Goal: Information Seeking & Learning: Learn about a topic

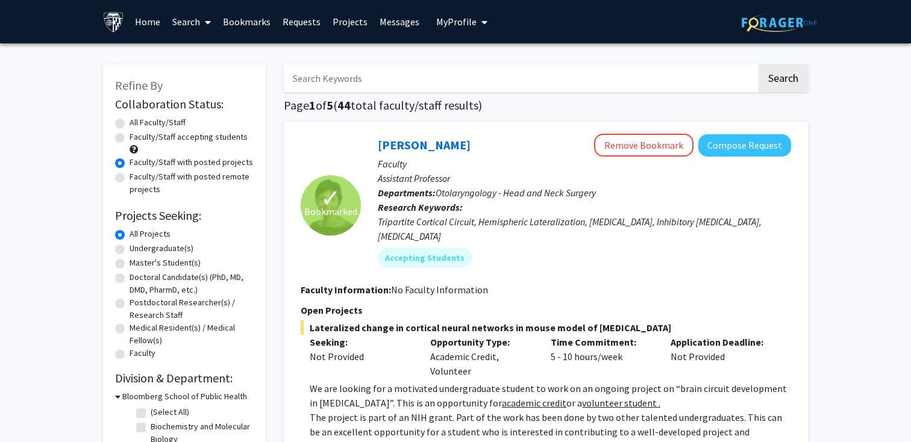
click at [302, 20] on link "Requests" at bounding box center [301, 22] width 50 height 42
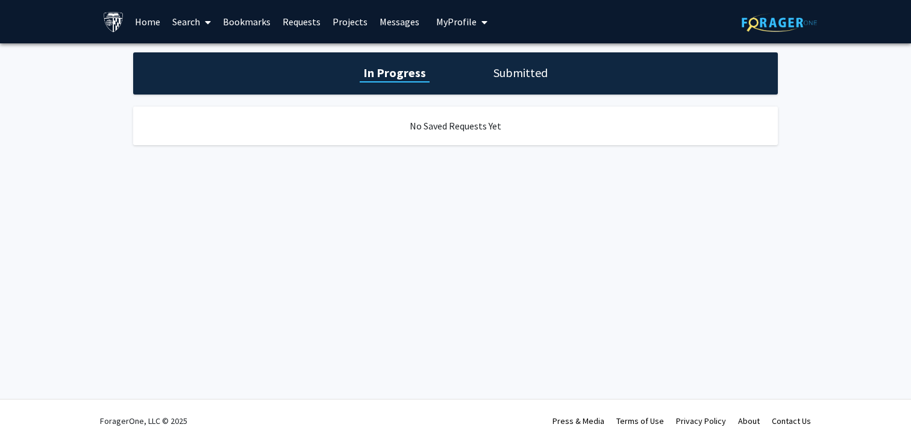
click at [352, 19] on link "Projects" at bounding box center [349, 22] width 47 height 42
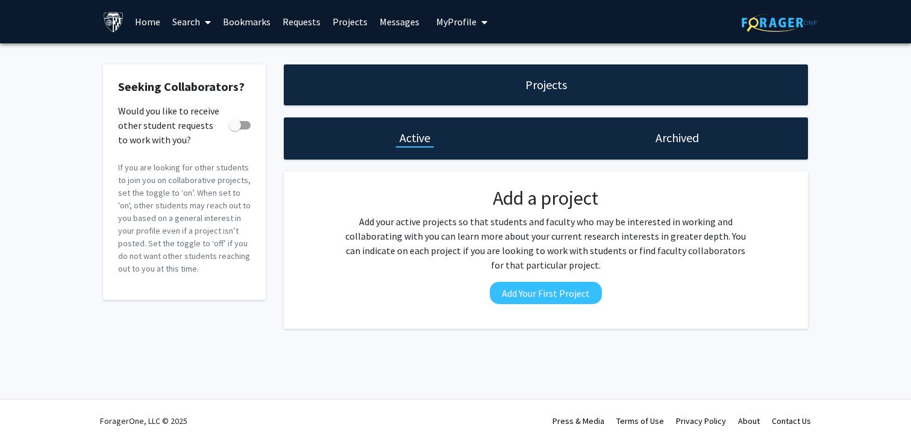
click at [242, 27] on link "Bookmarks" at bounding box center [247, 22] width 60 height 42
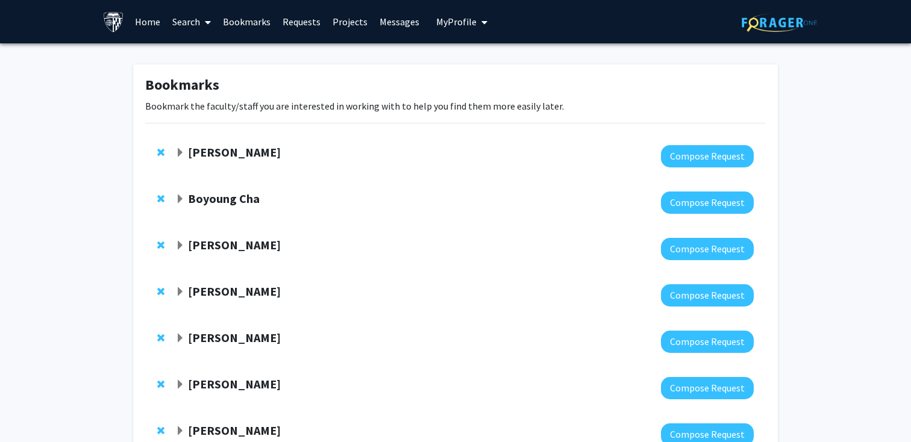
click at [192, 152] on strong "[PERSON_NAME]" at bounding box center [234, 152] width 93 height 15
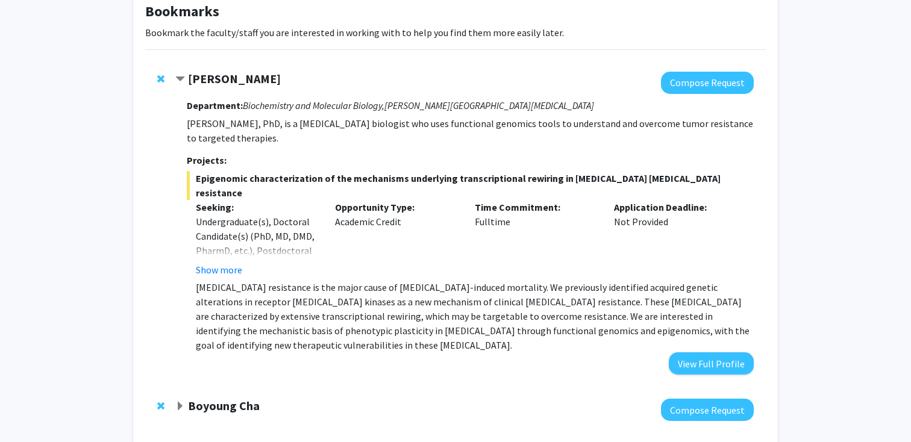
scroll to position [81, 0]
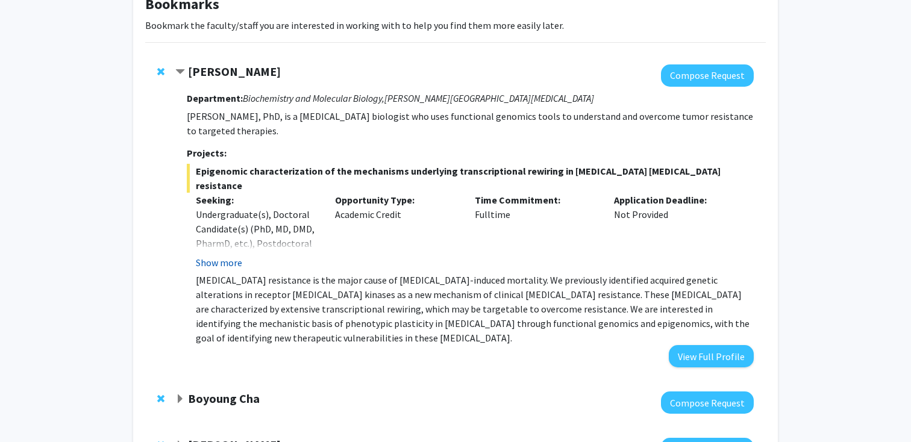
click at [222, 255] on button "Show more" at bounding box center [219, 262] width 46 height 14
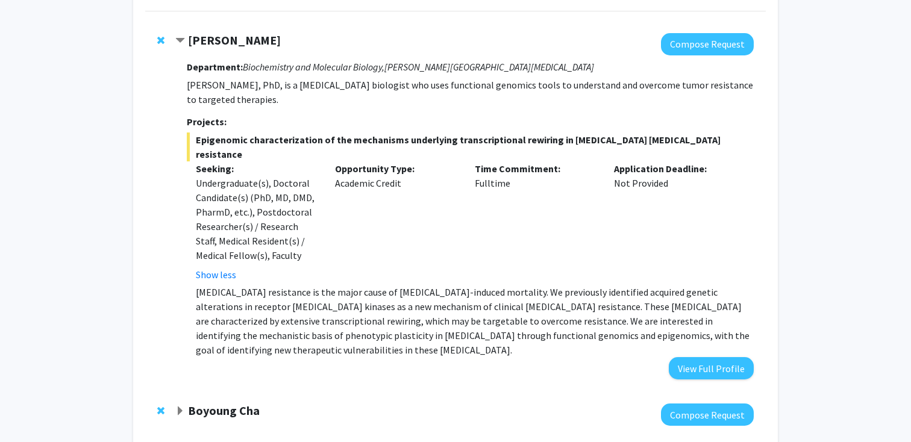
scroll to position [102, 0]
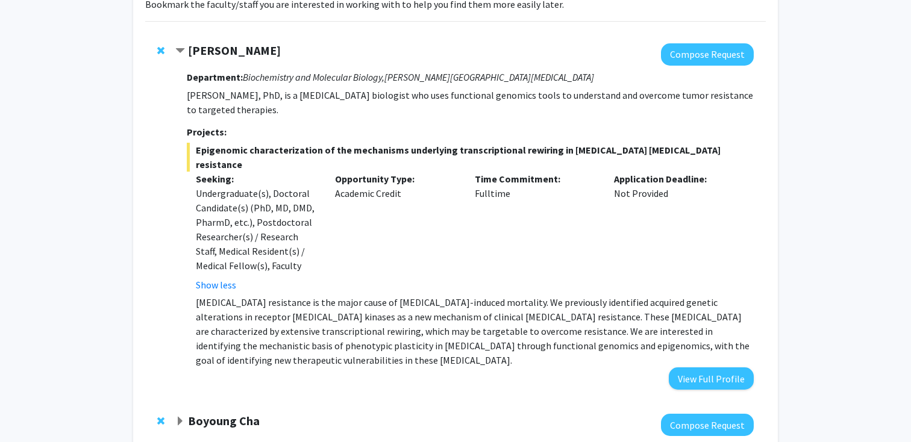
click at [228, 51] on strong "[PERSON_NAME]" at bounding box center [234, 50] width 93 height 15
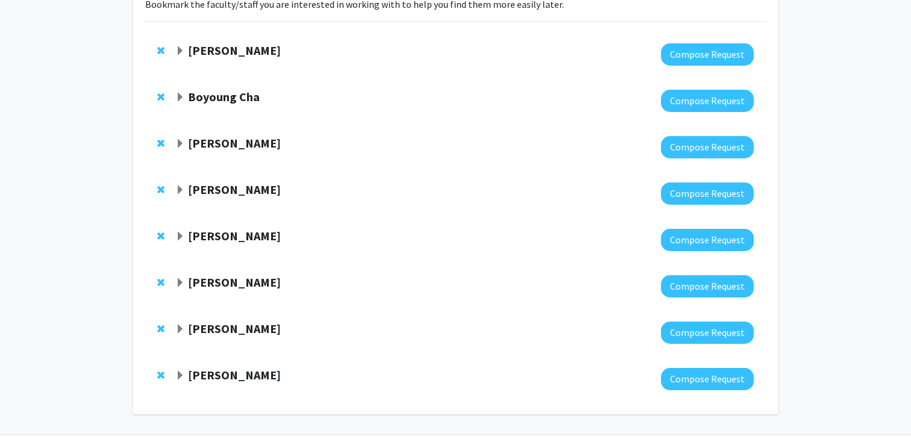
click at [239, 56] on strong "[PERSON_NAME]" at bounding box center [234, 50] width 93 height 15
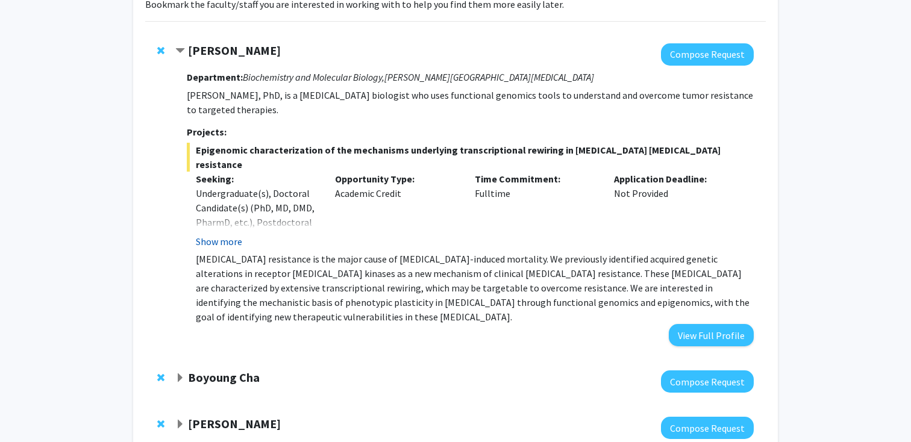
click at [219, 234] on button "Show more" at bounding box center [219, 241] width 46 height 14
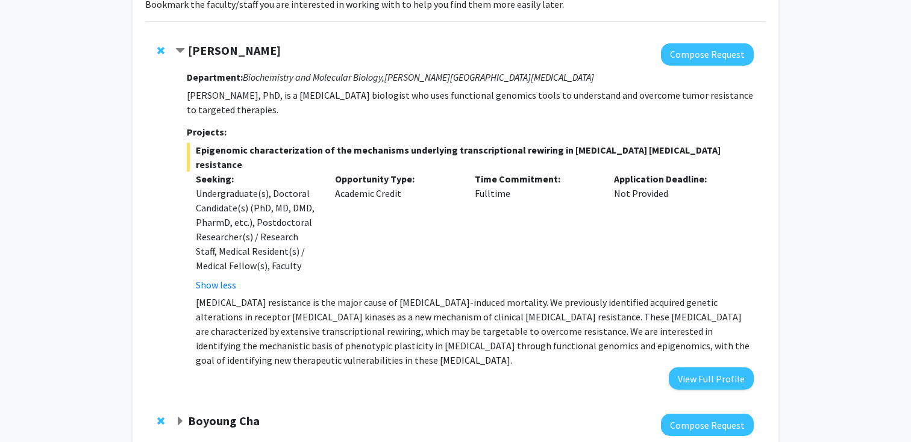
click at [223, 75] on strong "Department:" at bounding box center [215, 77] width 56 height 12
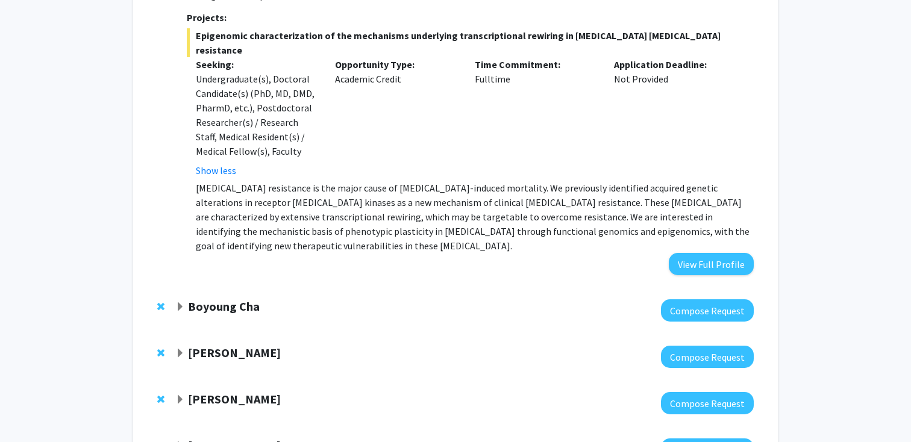
scroll to position [316, 0]
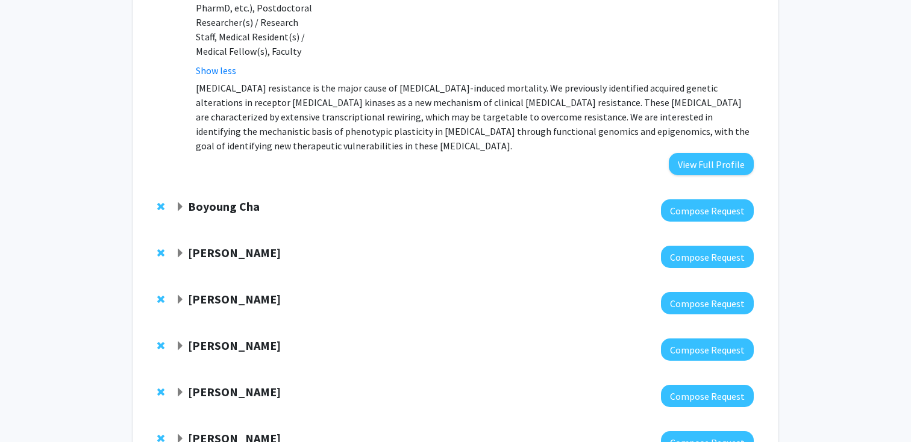
click at [196, 199] on strong "Boyoung Cha" at bounding box center [224, 206] width 72 height 15
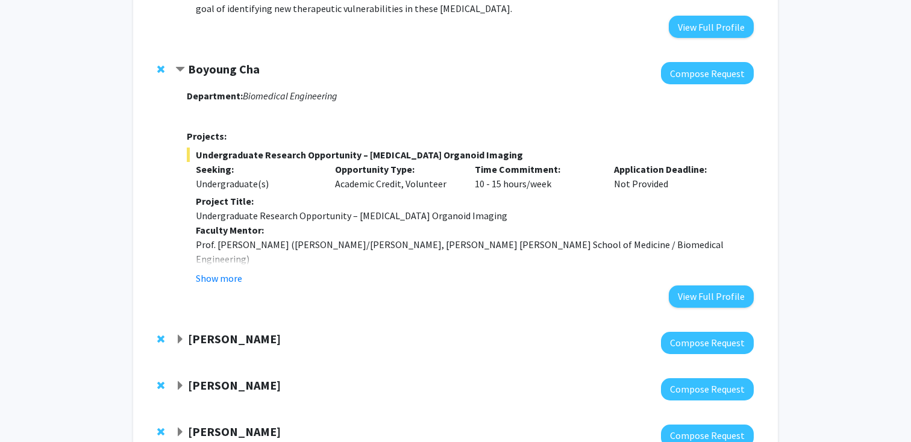
scroll to position [457, 0]
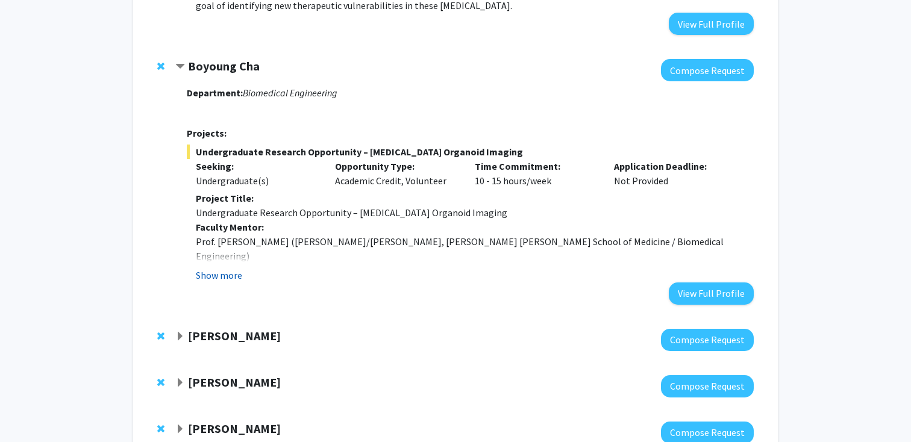
click at [217, 268] on button "Show more" at bounding box center [219, 275] width 46 height 14
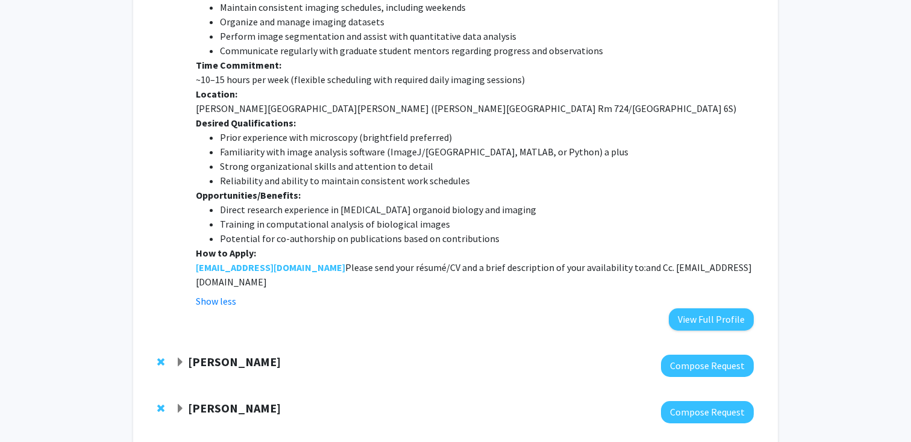
scroll to position [813, 0]
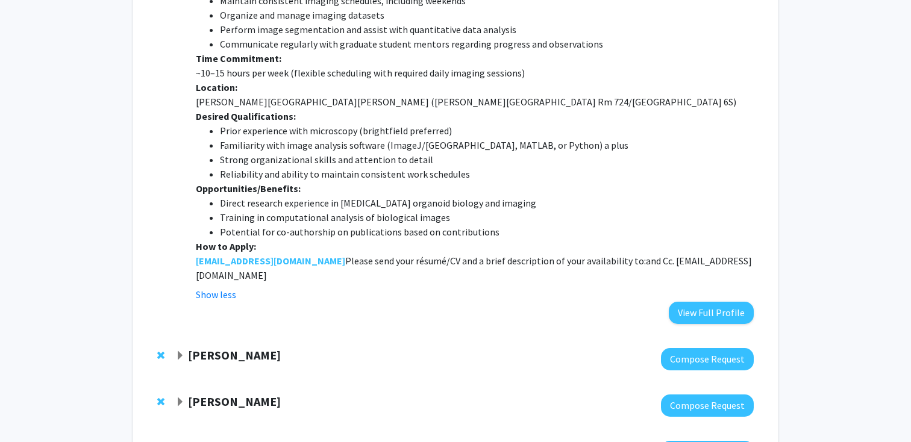
click at [183, 351] on span "Expand Tara Deemyad Bookmark" at bounding box center [180, 356] width 10 height 10
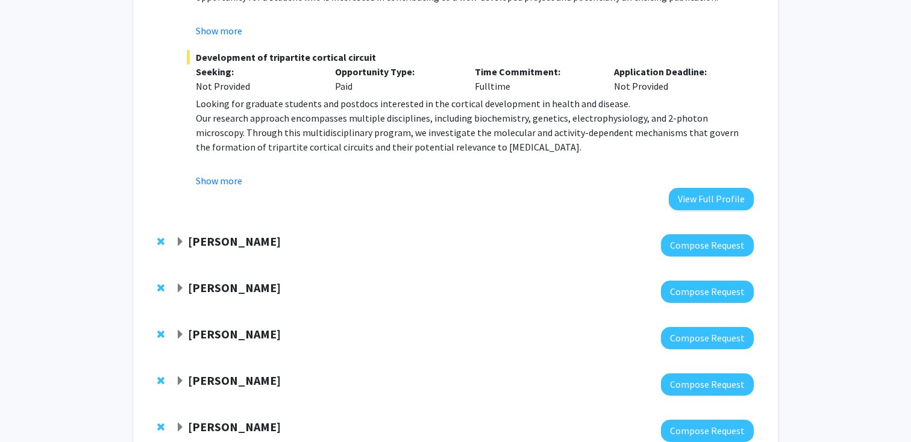
scroll to position [1337, 0]
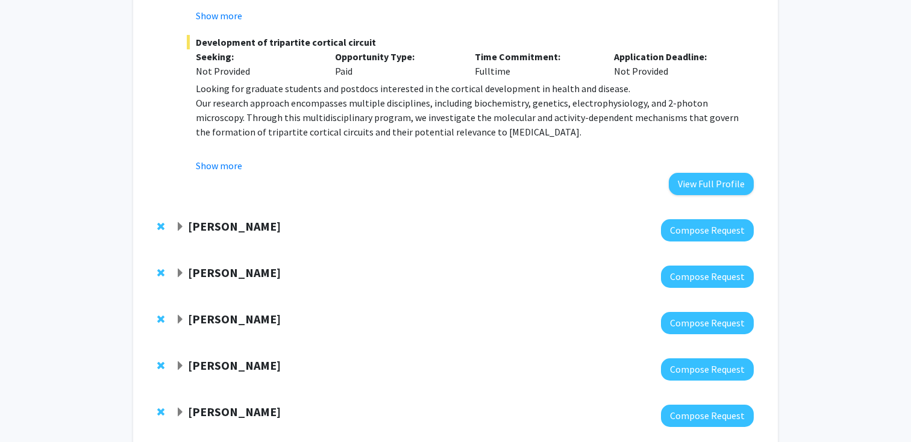
click at [211, 219] on strong "[PERSON_NAME]" at bounding box center [234, 226] width 93 height 15
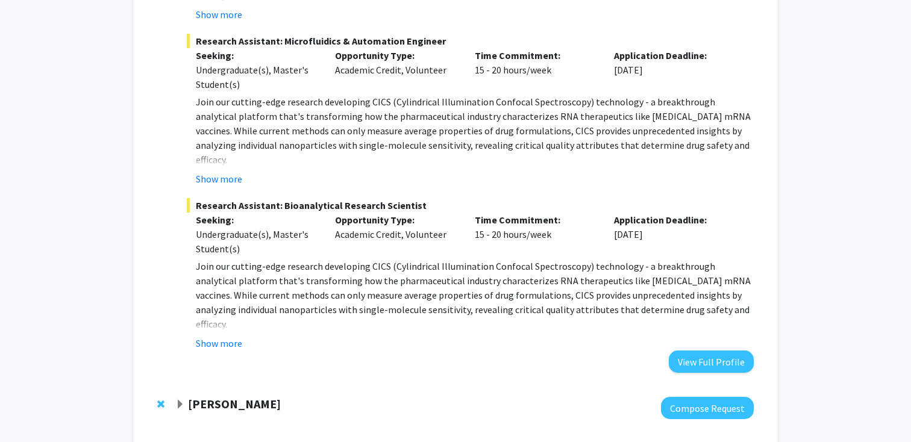
scroll to position [1915, 0]
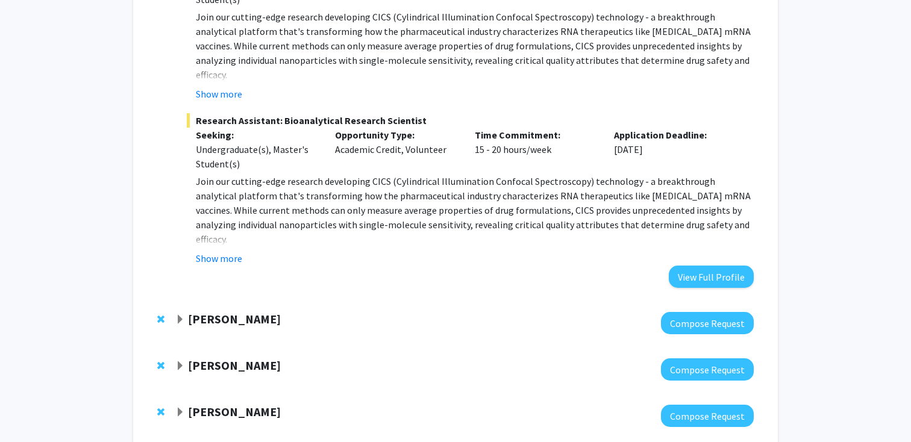
click at [192, 312] on div at bounding box center [464, 323] width 578 height 22
click at [189, 311] on strong "[PERSON_NAME]" at bounding box center [234, 318] width 93 height 15
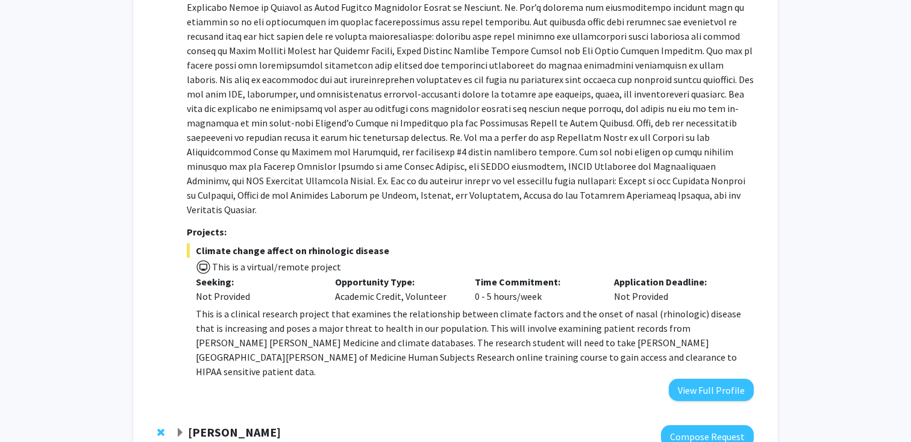
scroll to position [2316, 0]
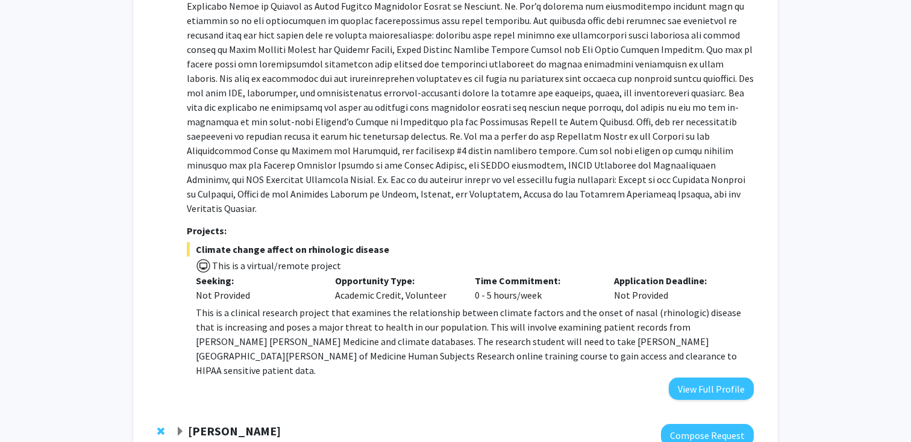
click at [158, 426] on span "Remove Anthony K. L. Leung from bookmarks" at bounding box center [160, 431] width 7 height 10
click at [176, 427] on span "Expand Alistair Kent Bookmark" at bounding box center [180, 432] width 10 height 10
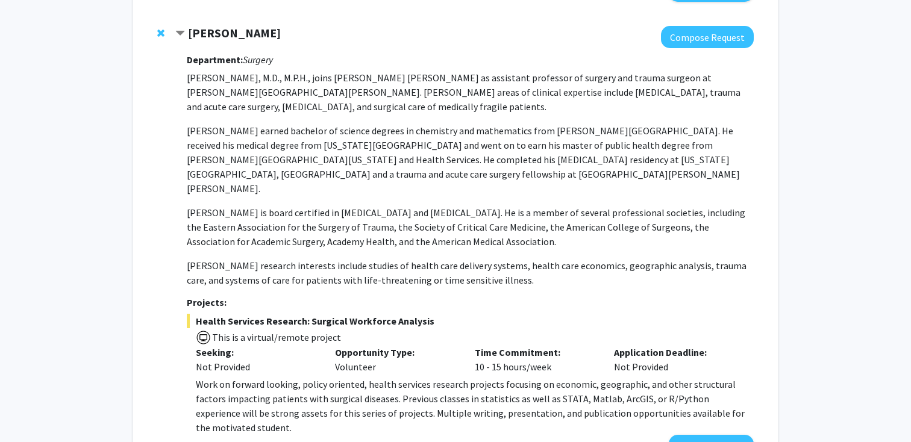
scroll to position [2719, 0]
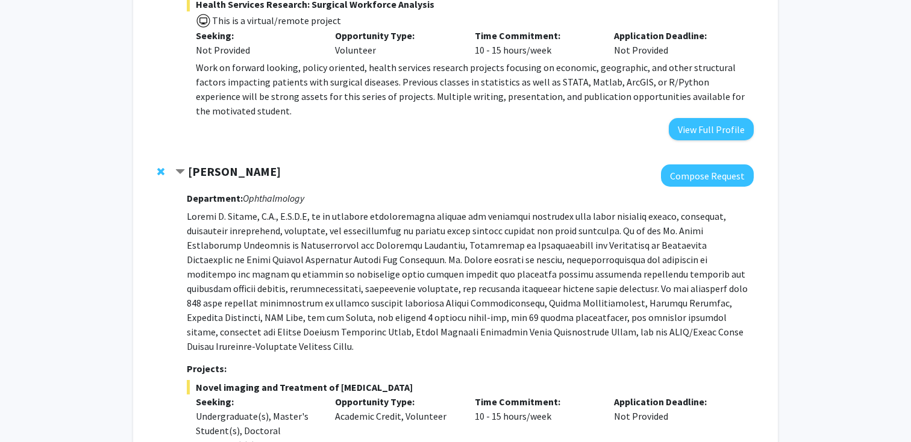
scroll to position [3032, 0]
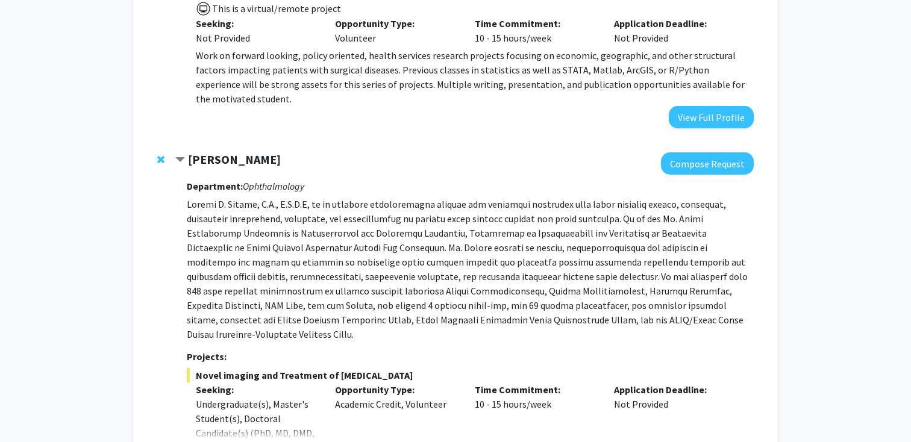
scroll to position [3026, 0]
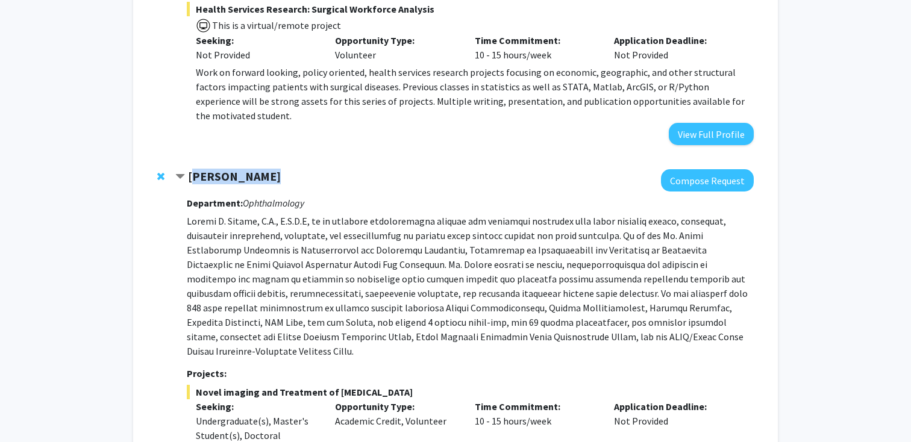
drag, startPoint x: 191, startPoint y: 29, endPoint x: 273, endPoint y: 34, distance: 82.1
click at [273, 169] on div "[PERSON_NAME]" at bounding box center [305, 176] width 260 height 15
copy strong "[PERSON_NAME]"
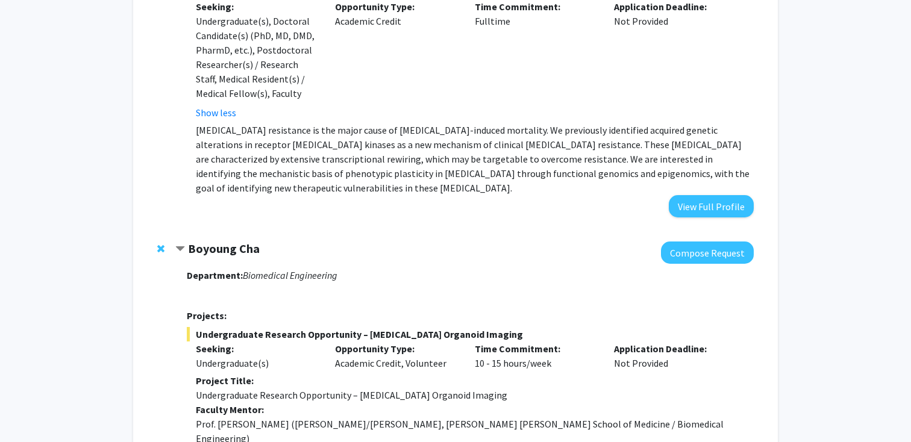
scroll to position [0, 0]
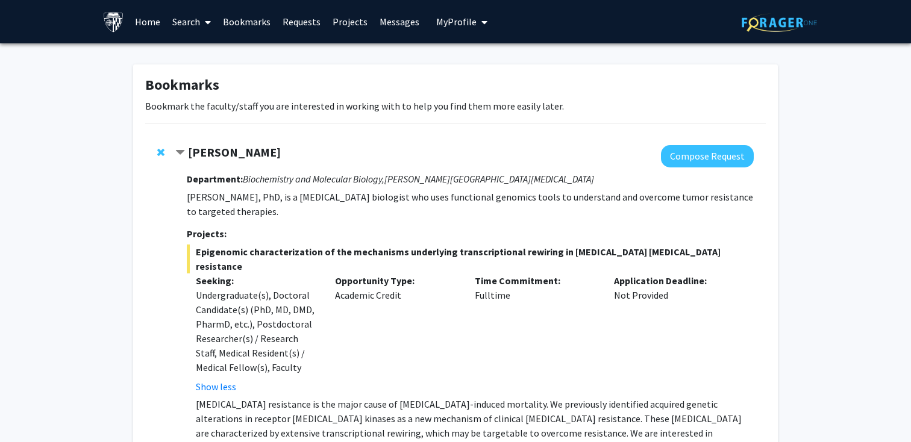
click at [190, 18] on link "Search" at bounding box center [191, 22] width 51 height 42
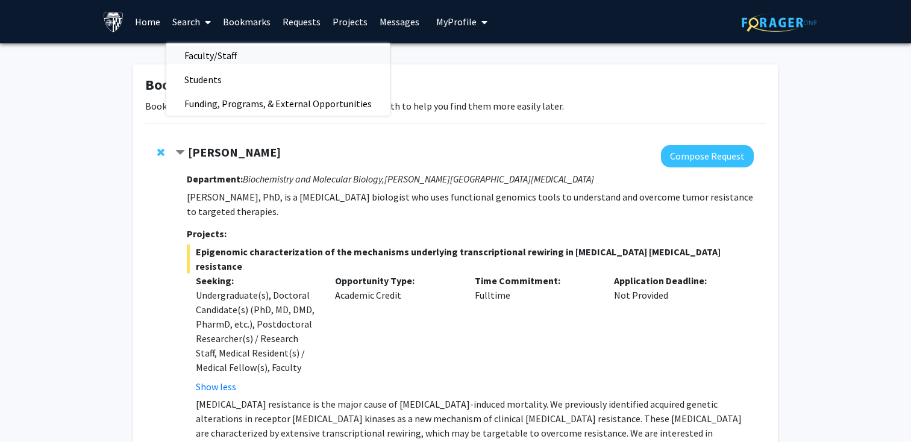
click at [205, 53] on span "Faculty/Staff" at bounding box center [210, 55] width 89 height 24
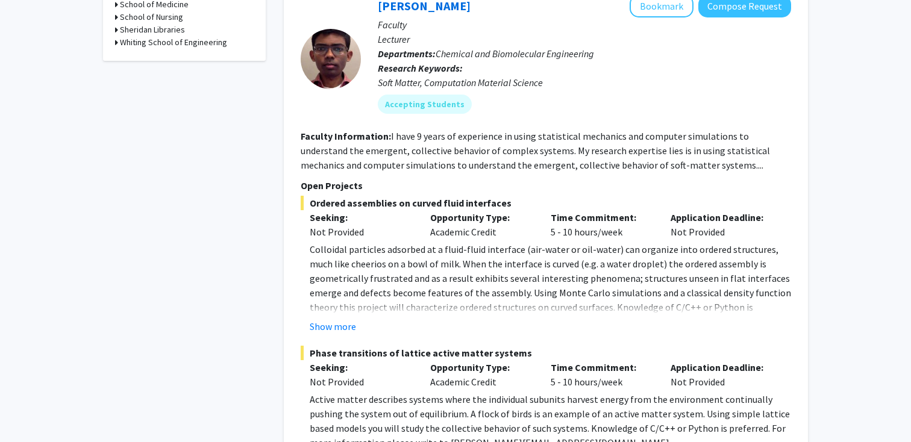
scroll to position [651, 0]
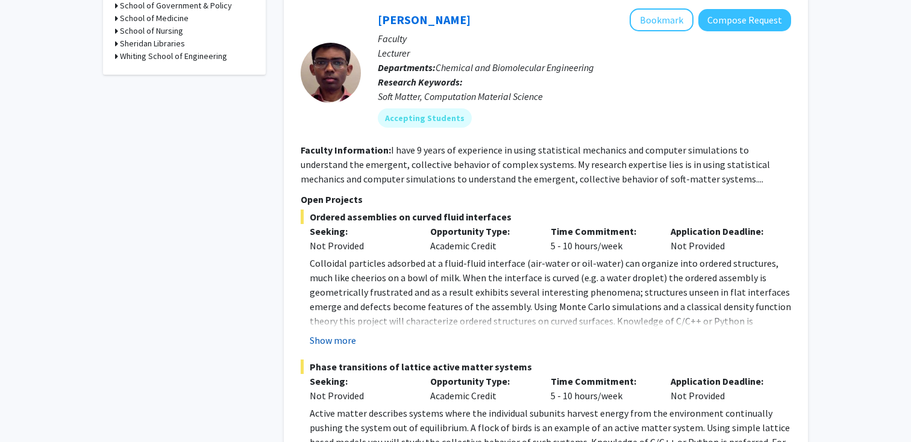
click at [333, 333] on button "Show more" at bounding box center [333, 340] width 46 height 14
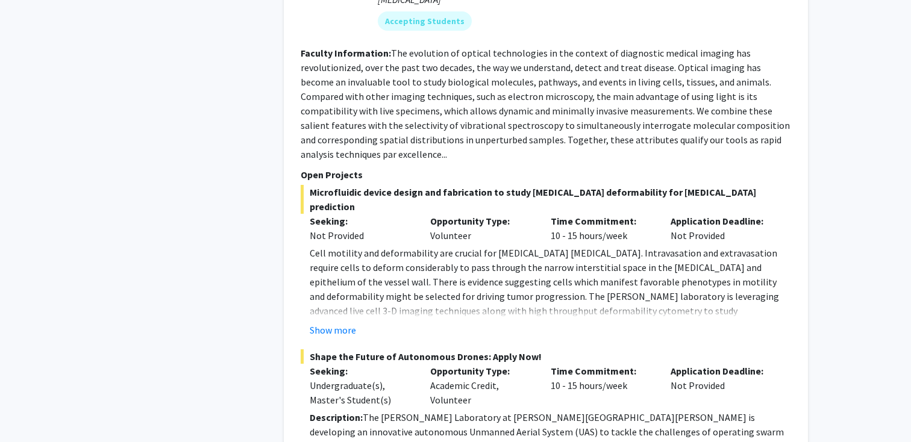
scroll to position [1284, 0]
click at [335, 322] on button "Show more" at bounding box center [333, 329] width 46 height 14
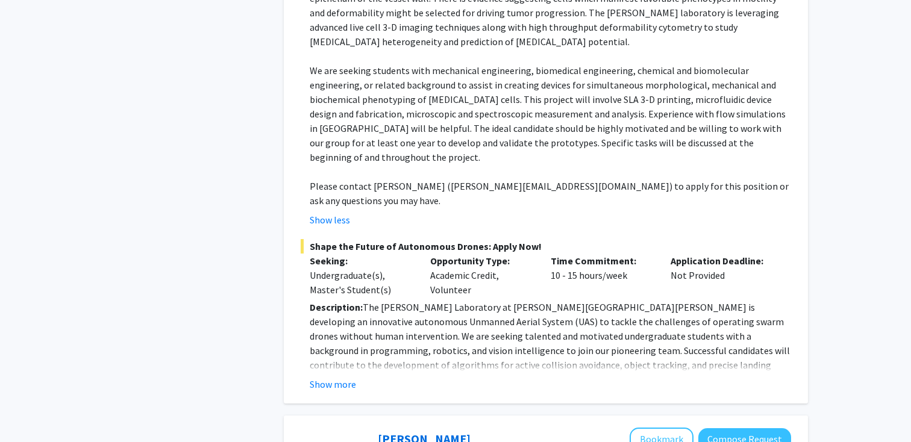
scroll to position [1577, 0]
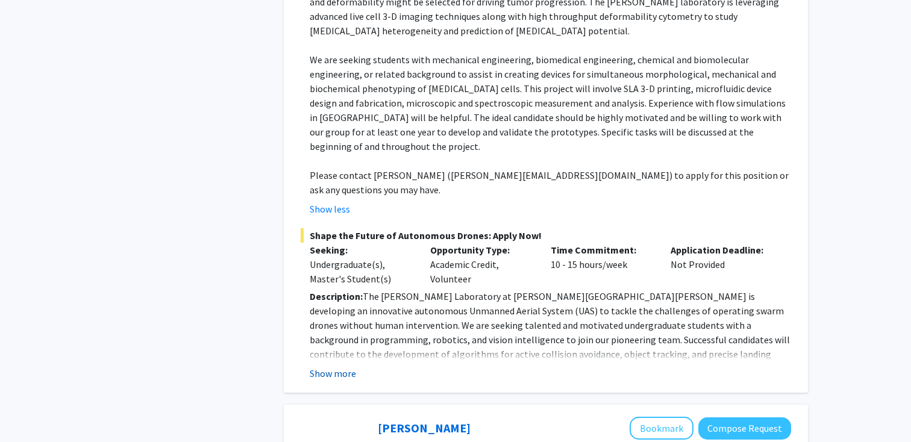
click at [326, 366] on button "Show more" at bounding box center [333, 373] width 46 height 14
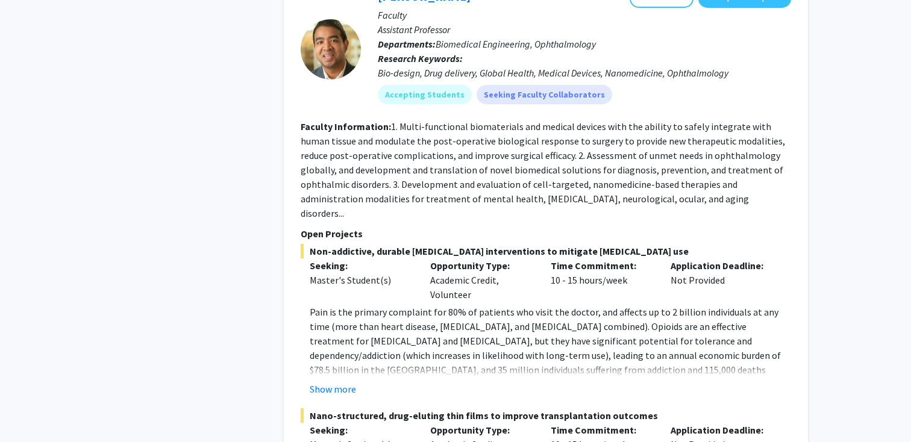
scroll to position [2420, 0]
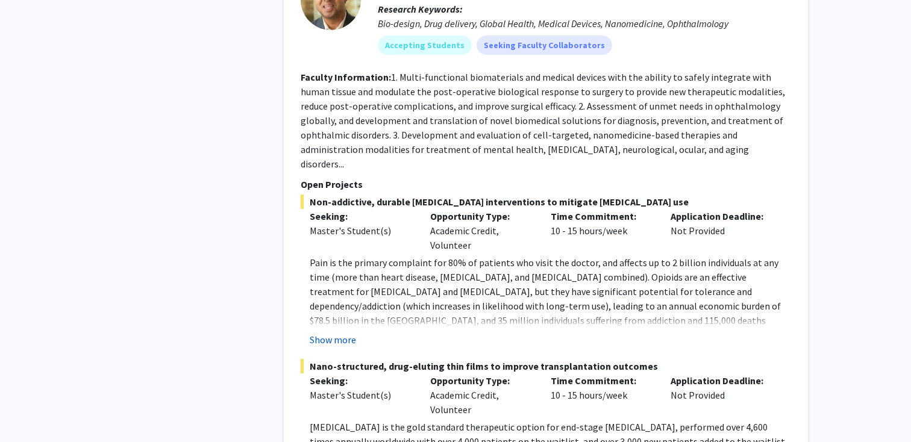
click at [324, 333] on button "Show more" at bounding box center [333, 340] width 46 height 14
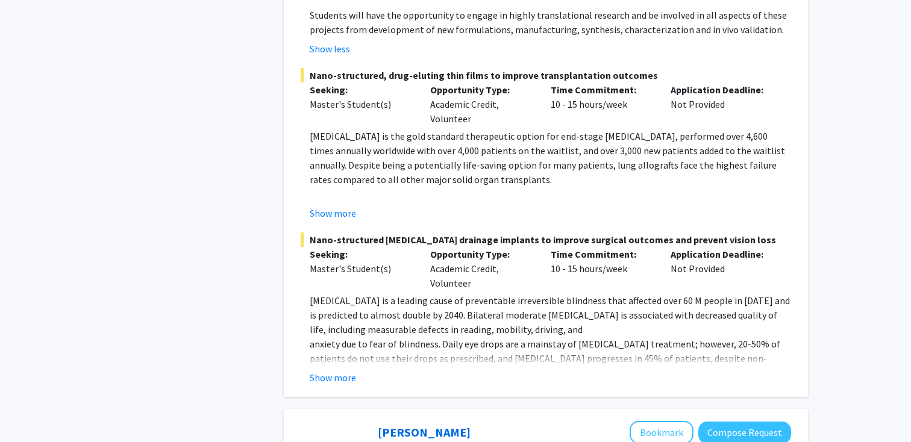
scroll to position [2903, 0]
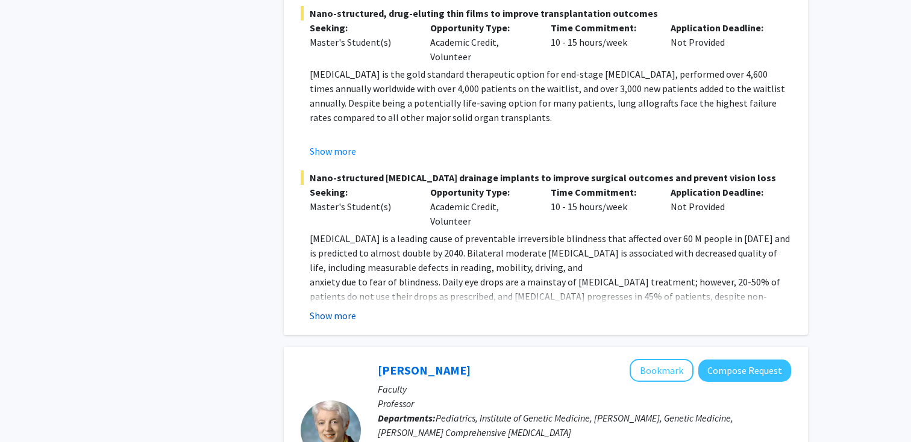
click at [332, 308] on button "Show more" at bounding box center [333, 315] width 46 height 14
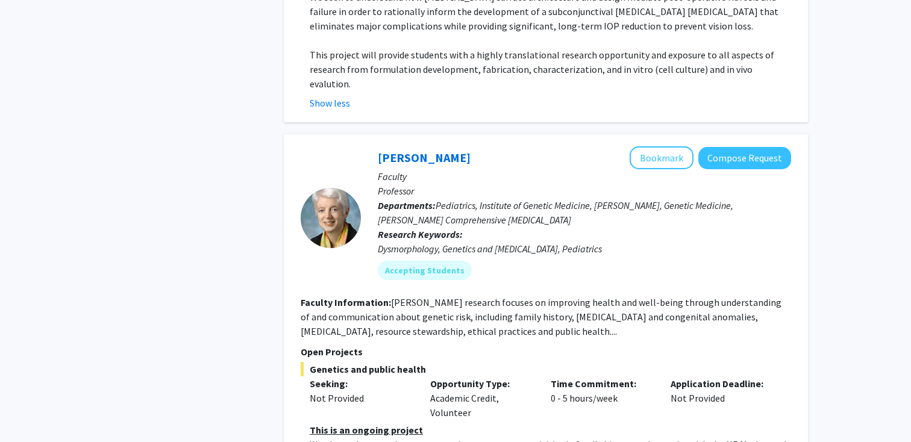
scroll to position [3288, 0]
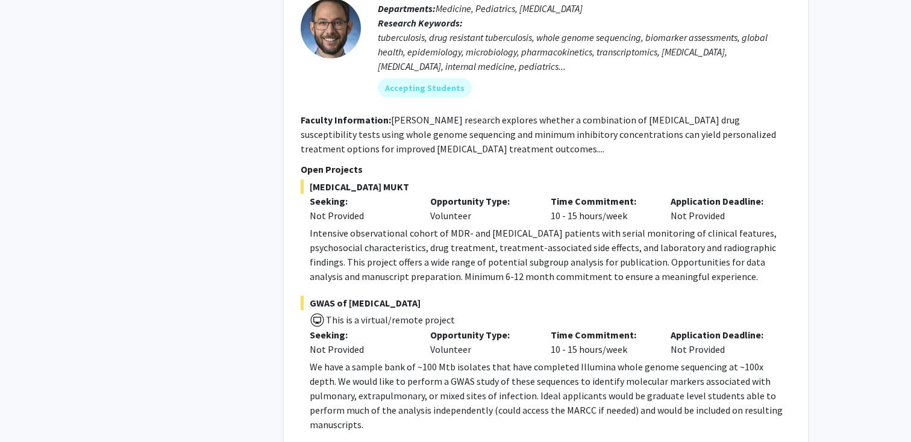
scroll to position [4463, 0]
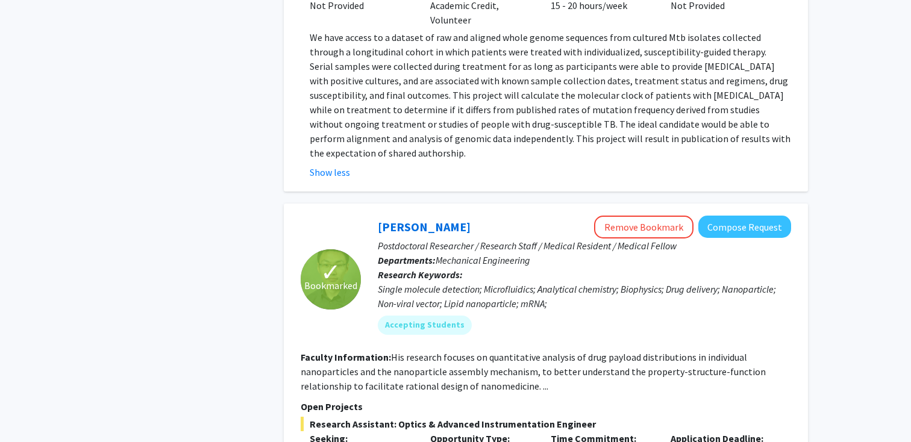
scroll to position [4891, 0]
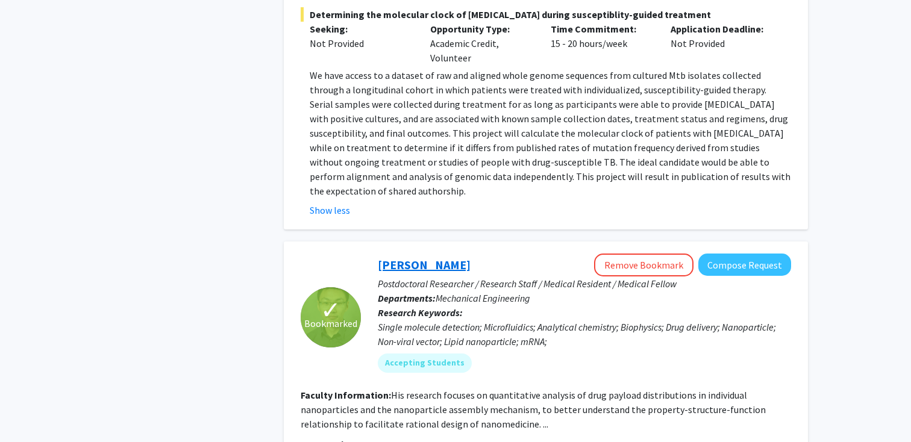
click at [401, 257] on link "[PERSON_NAME]" at bounding box center [424, 264] width 93 height 15
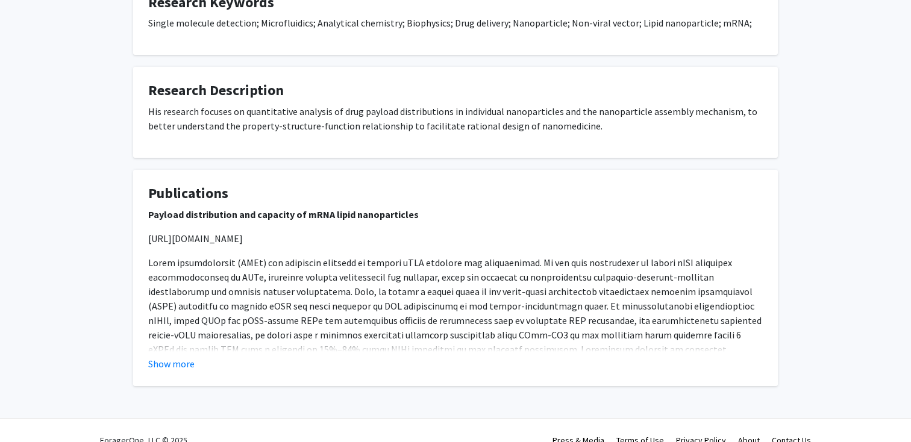
scroll to position [903, 0]
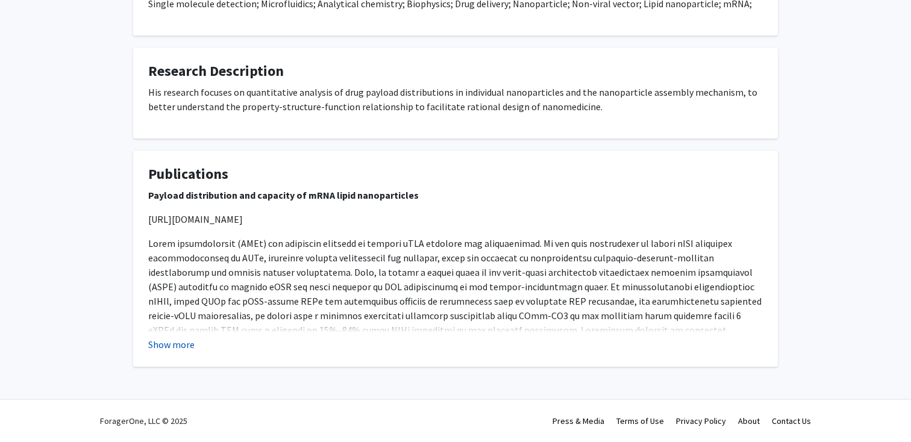
click at [181, 343] on button "Show more" at bounding box center [171, 344] width 46 height 14
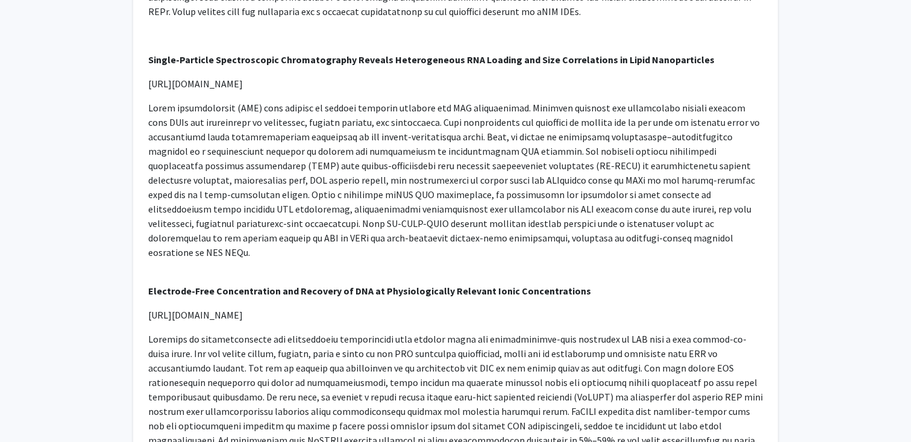
scroll to position [1254, 0]
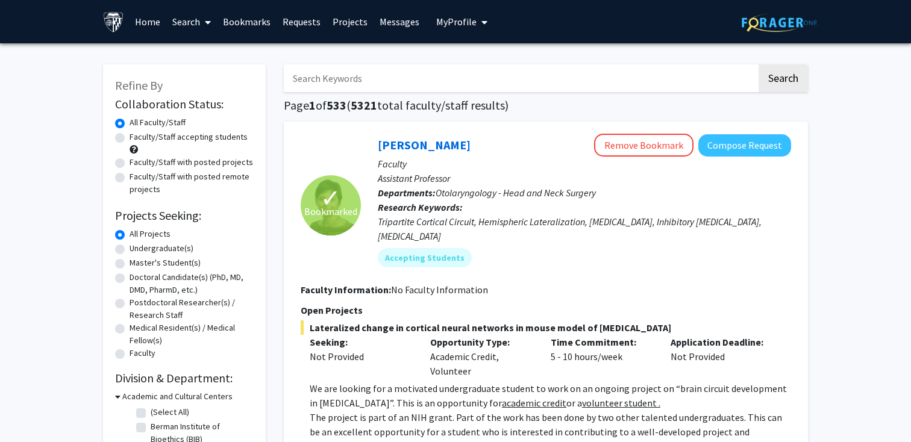
click at [322, 77] on input "Search Keywords" at bounding box center [520, 78] width 473 height 28
click at [758, 64] on button "Search" at bounding box center [782, 78] width 49 height 28
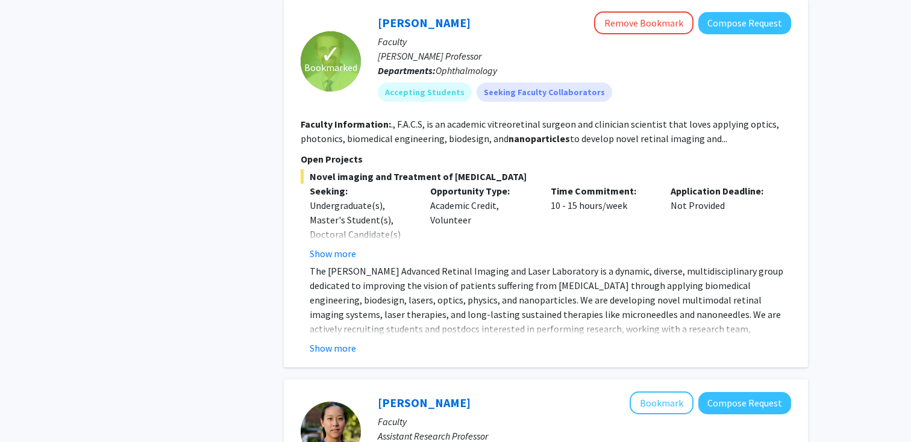
scroll to position [1154, 0]
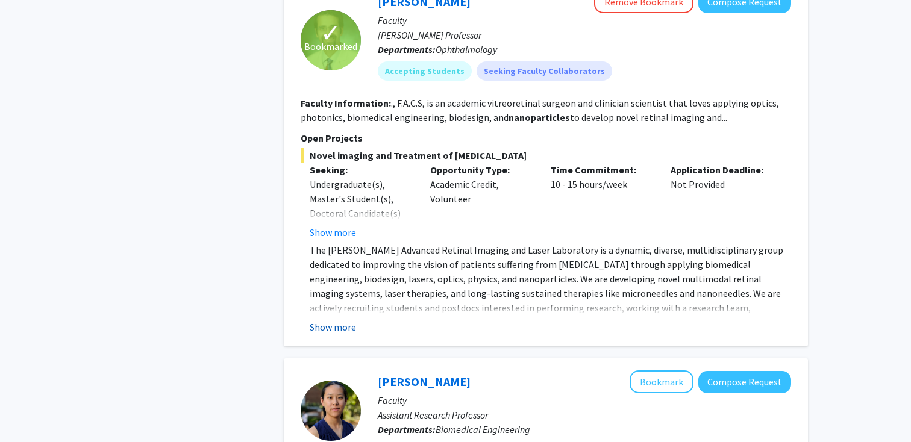
click at [336, 320] on button "Show more" at bounding box center [333, 327] width 46 height 14
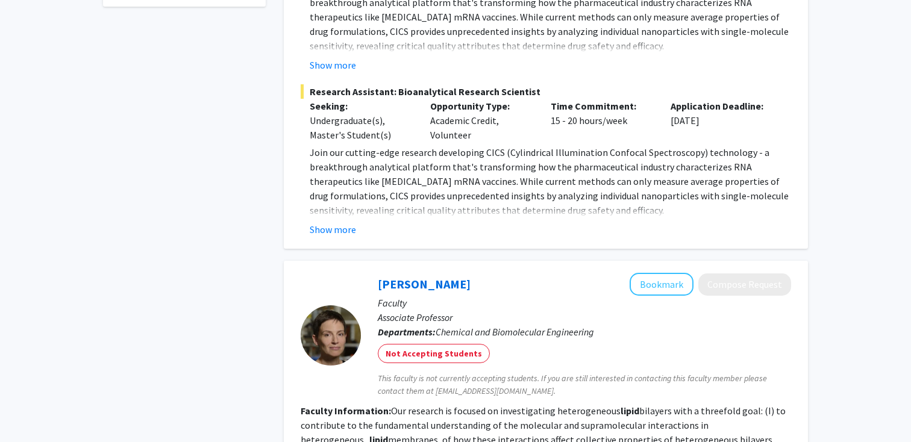
scroll to position [0, 0]
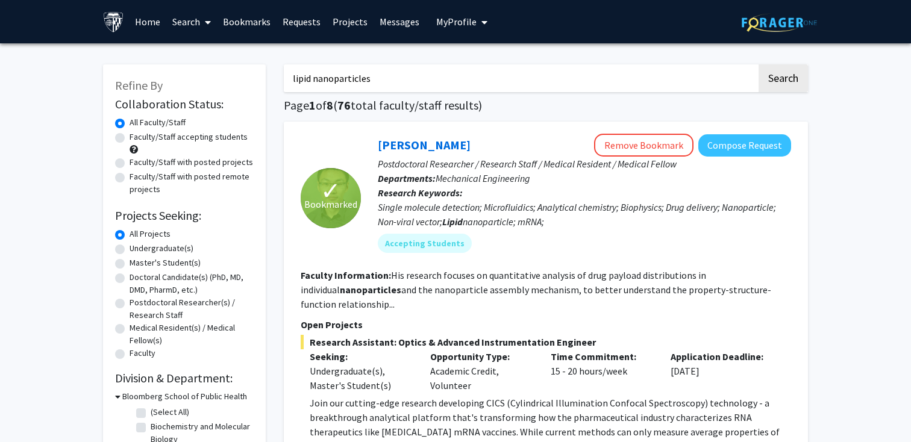
drag, startPoint x: 398, startPoint y: 72, endPoint x: 314, endPoint y: 67, distance: 83.9
click at [314, 67] on input "lipid nanoparticles" at bounding box center [520, 78] width 473 height 28
type input "immunoengineering"
click at [758, 64] on button "Search" at bounding box center [782, 78] width 49 height 28
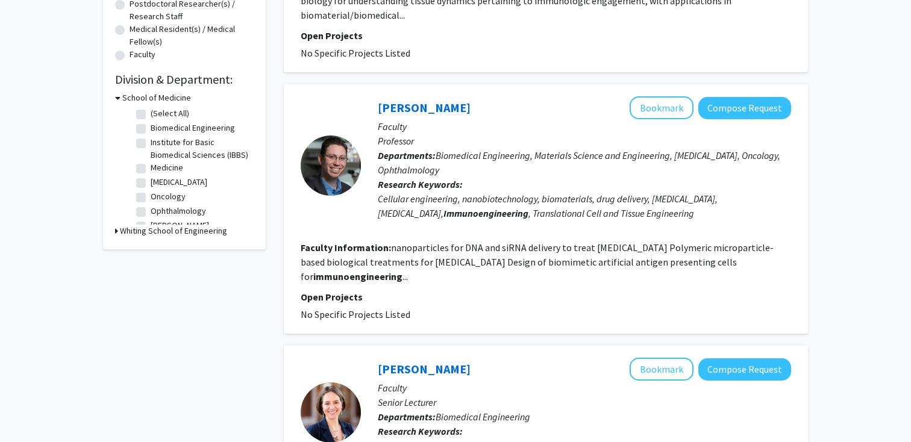
scroll to position [299, 0]
click at [419, 99] on link "[PERSON_NAME]" at bounding box center [424, 106] width 93 height 15
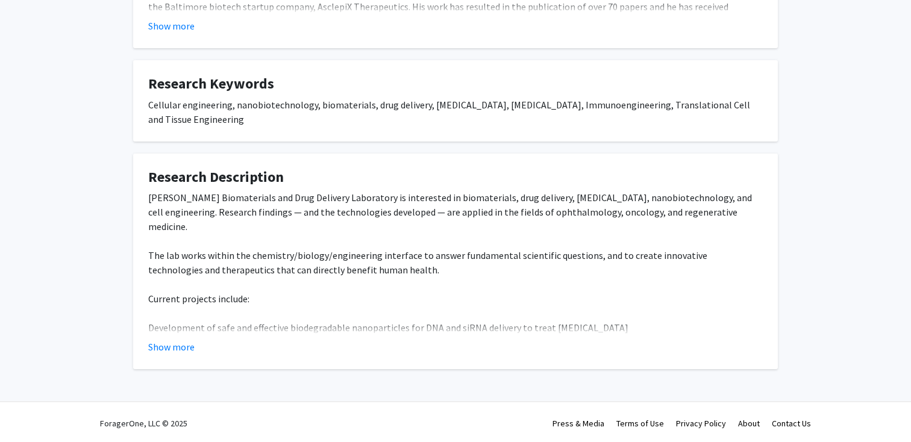
scroll to position [370, 0]
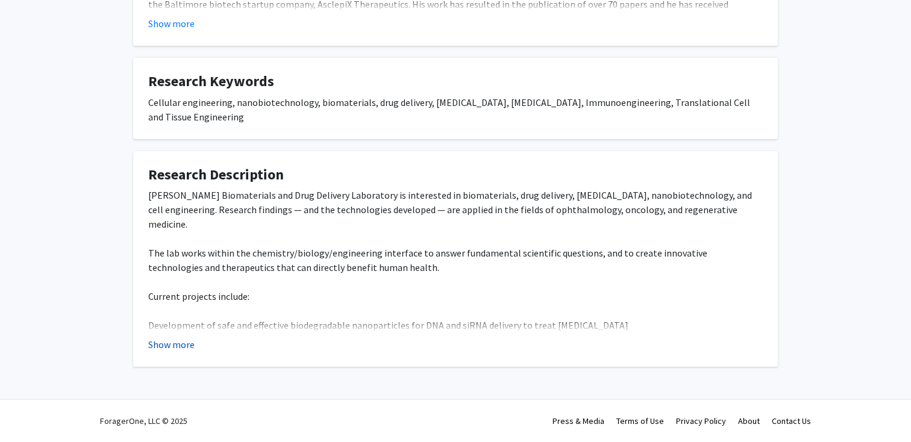
click at [180, 339] on button "Show more" at bounding box center [171, 344] width 46 height 14
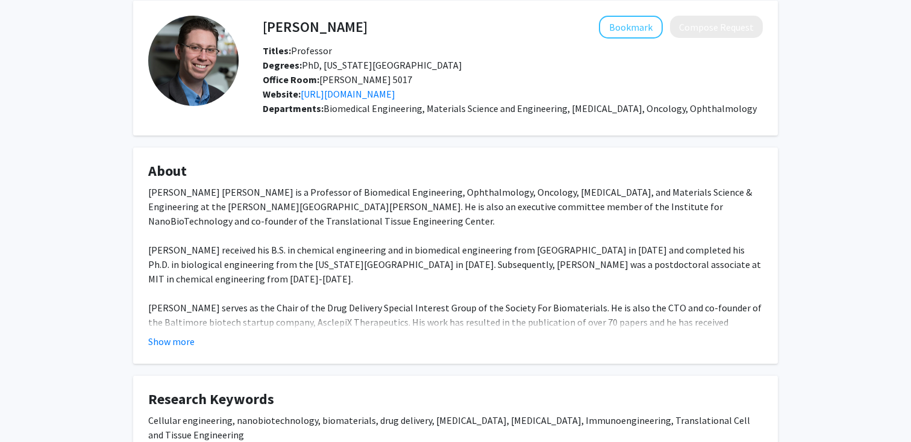
scroll to position [0, 0]
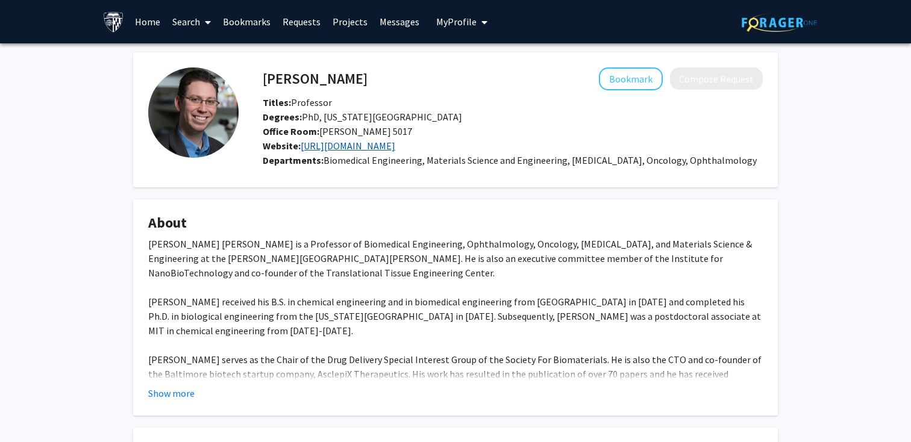
click at [353, 146] on link "[URL][DOMAIN_NAME]" at bounding box center [348, 146] width 95 height 12
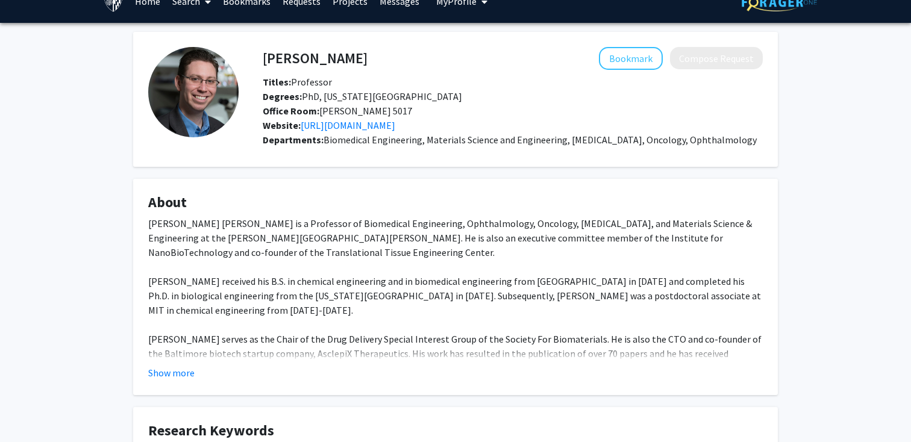
scroll to position [27, 0]
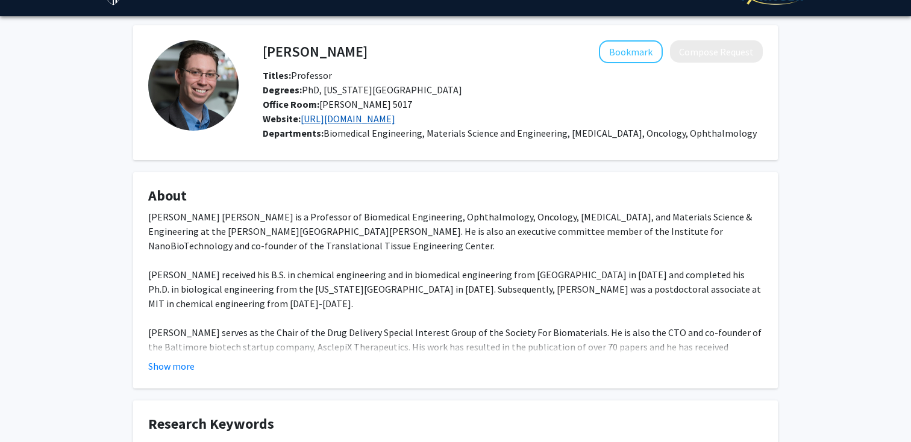
click at [355, 115] on link "[URL][DOMAIN_NAME]" at bounding box center [348, 119] width 95 height 12
